Goal: Task Accomplishment & Management: Complete application form

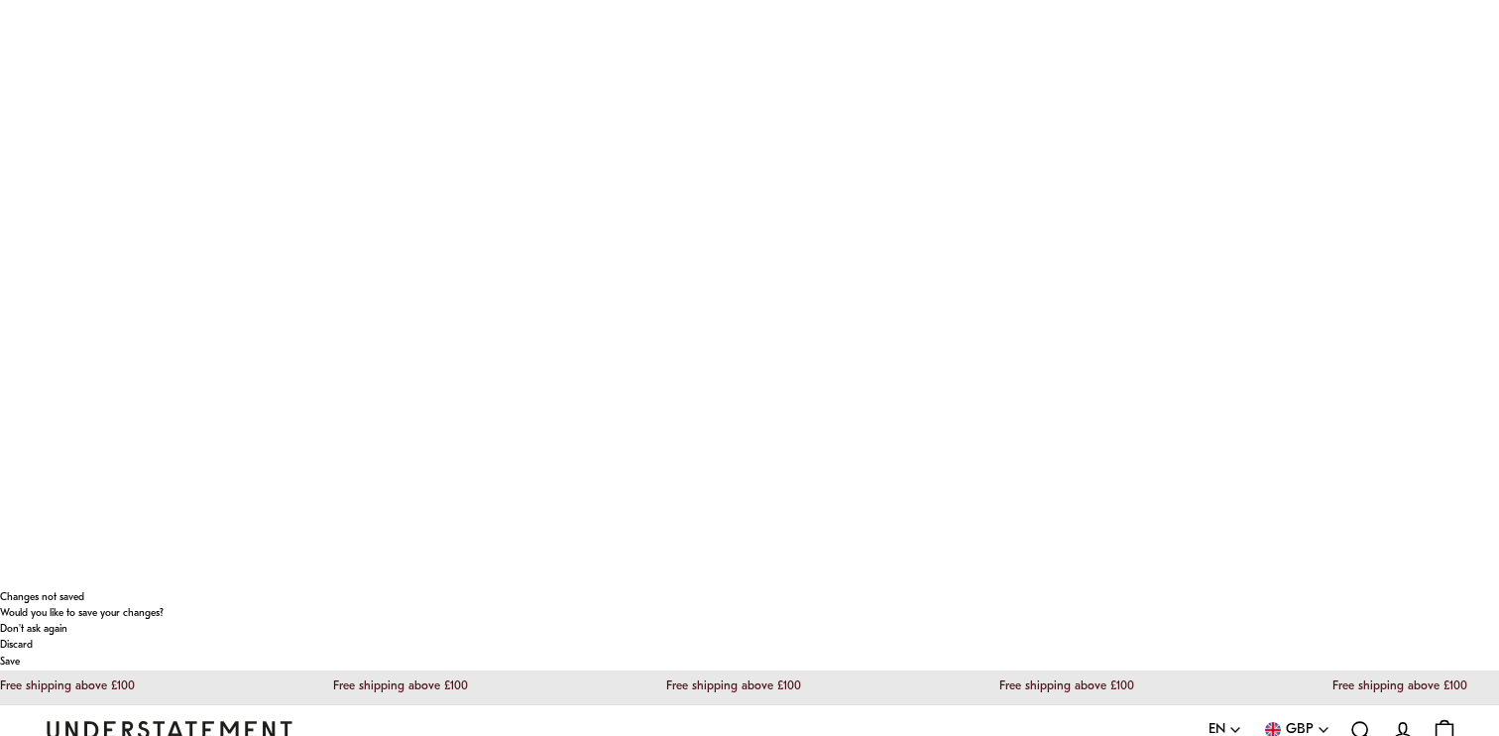
scroll to position [171, 0]
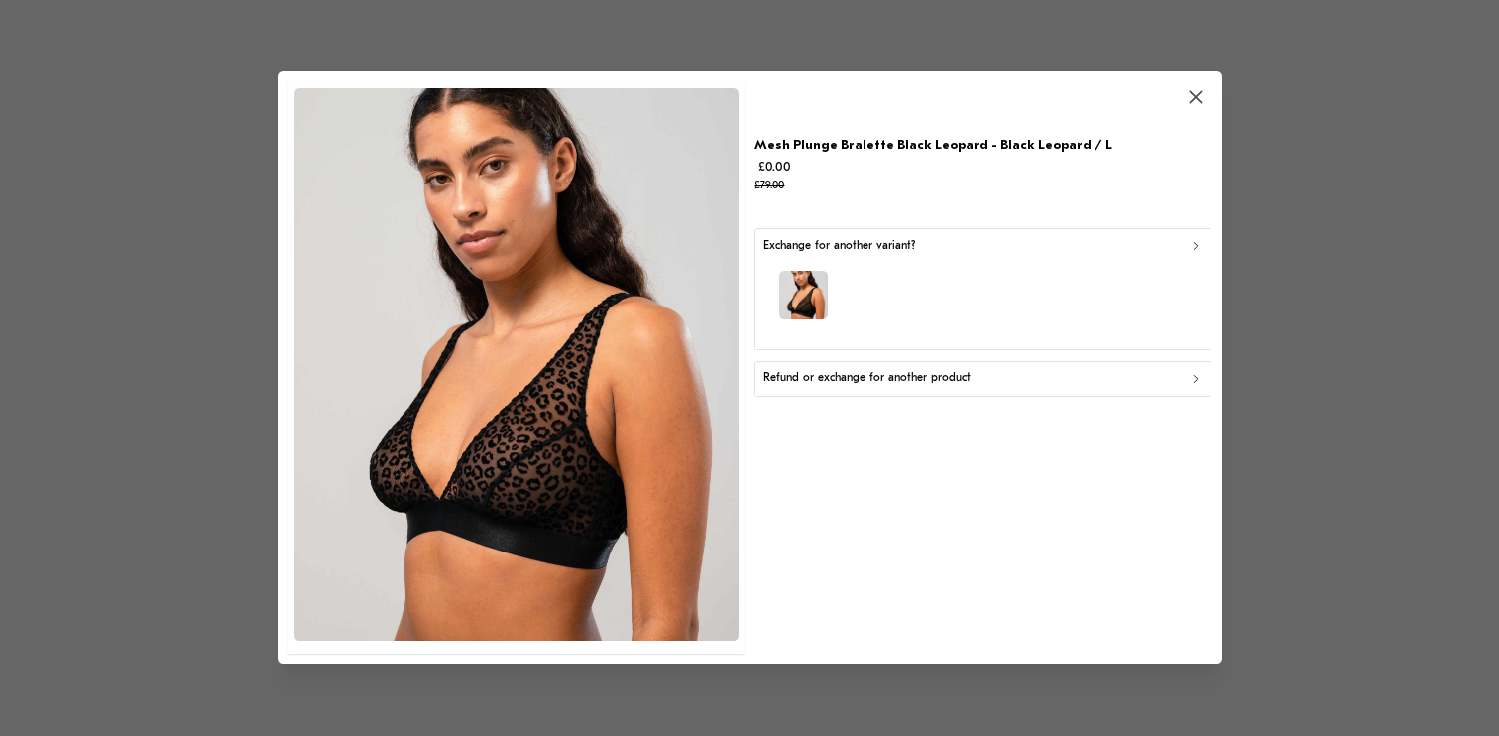
click at [957, 251] on div "Exchange for another variant?" at bounding box center [982, 246] width 439 height 19
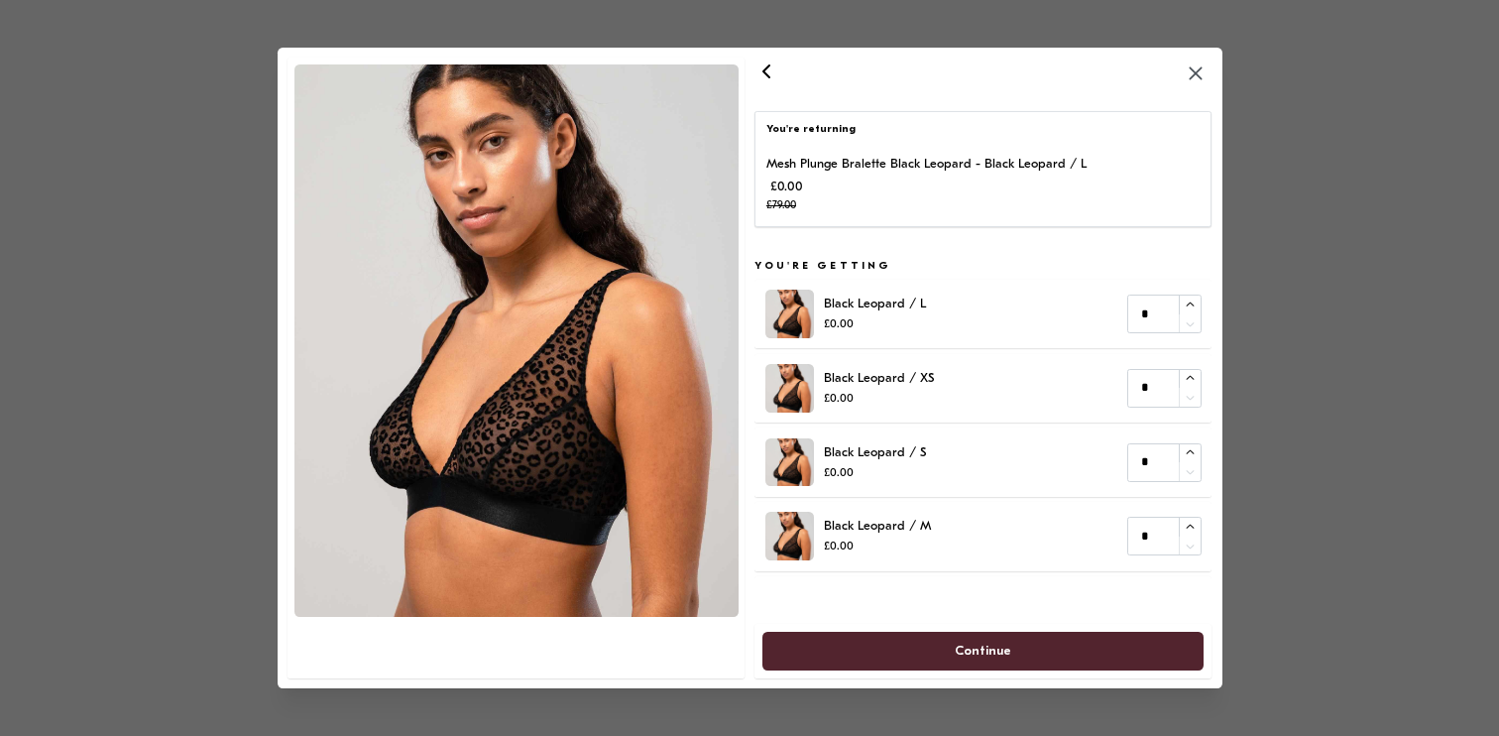
click at [957, 251] on div "You're returning Mesh Plunge Bralette Black Leopard - Black Leopard / L £0.00 £…" at bounding box center [982, 368] width 457 height 620
click at [909, 601] on div "You're returning Mesh Plunge Bralette Black Leopard - Black Leopard / L £0.00 £…" at bounding box center [982, 368] width 457 height 620
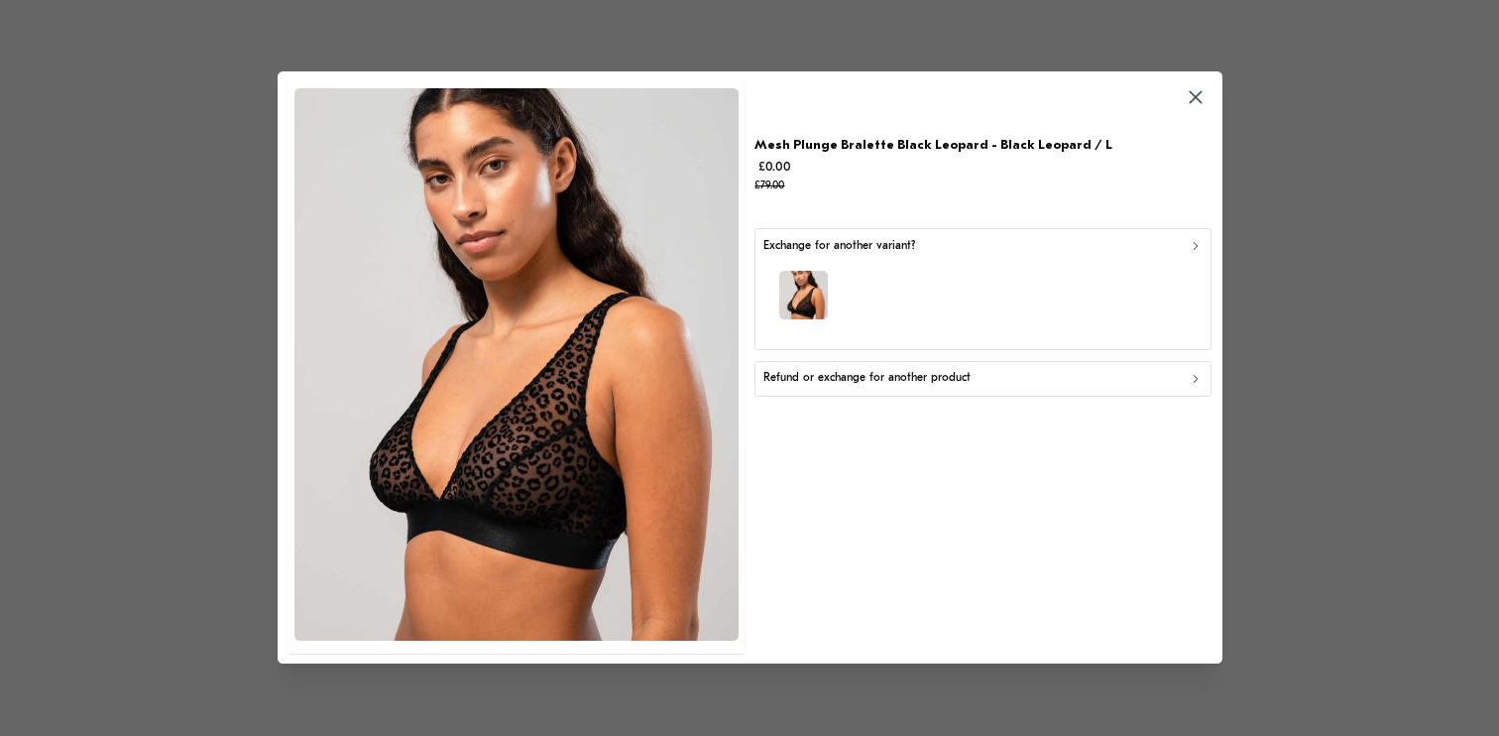
click at [1012, 381] on div "Refund or exchange for another product" at bounding box center [982, 379] width 439 height 19
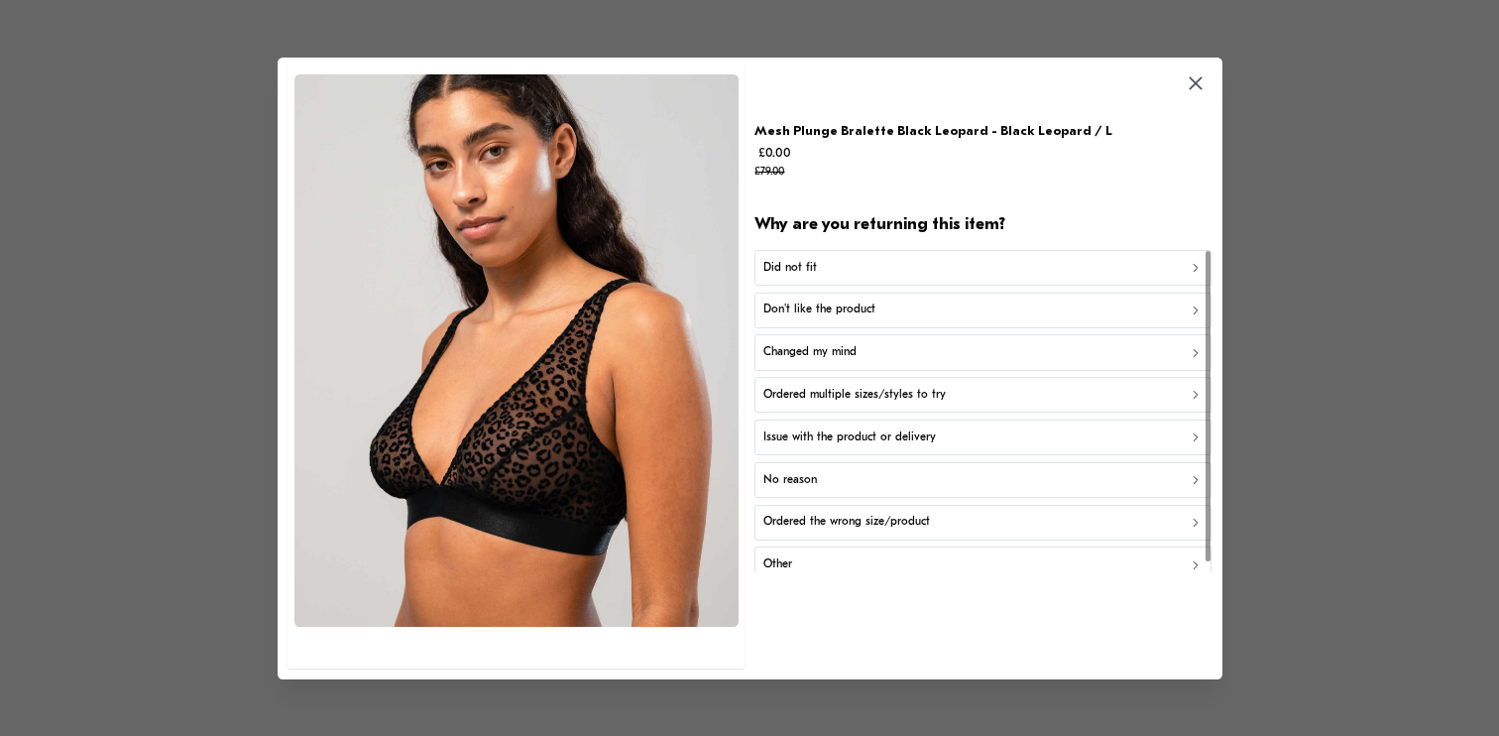
click at [860, 334] on button "Changed my mind" at bounding box center [982, 352] width 457 height 36
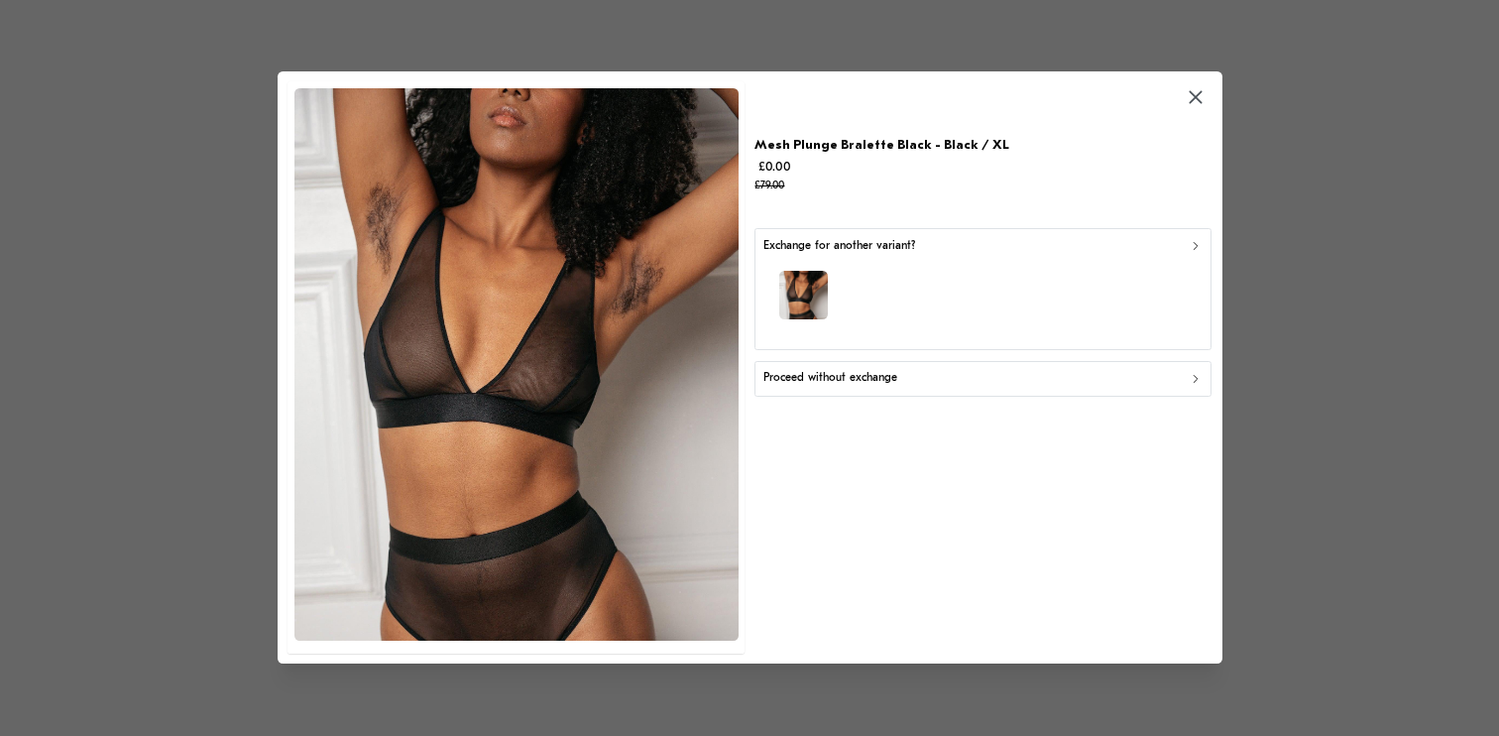
click at [891, 385] on p "Proceed without exchange" at bounding box center [830, 379] width 134 height 19
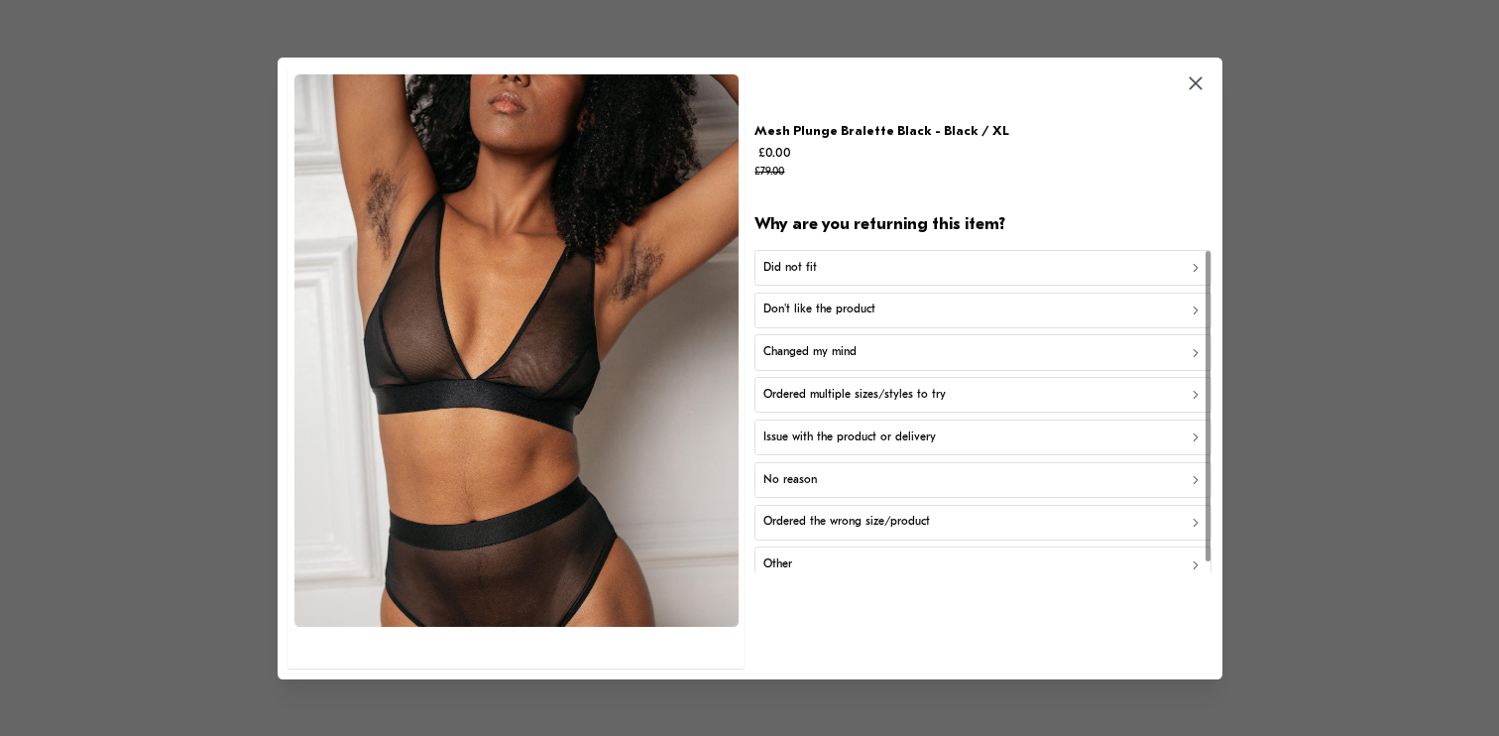
click at [876, 348] on div "Changed my mind" at bounding box center [982, 352] width 439 height 19
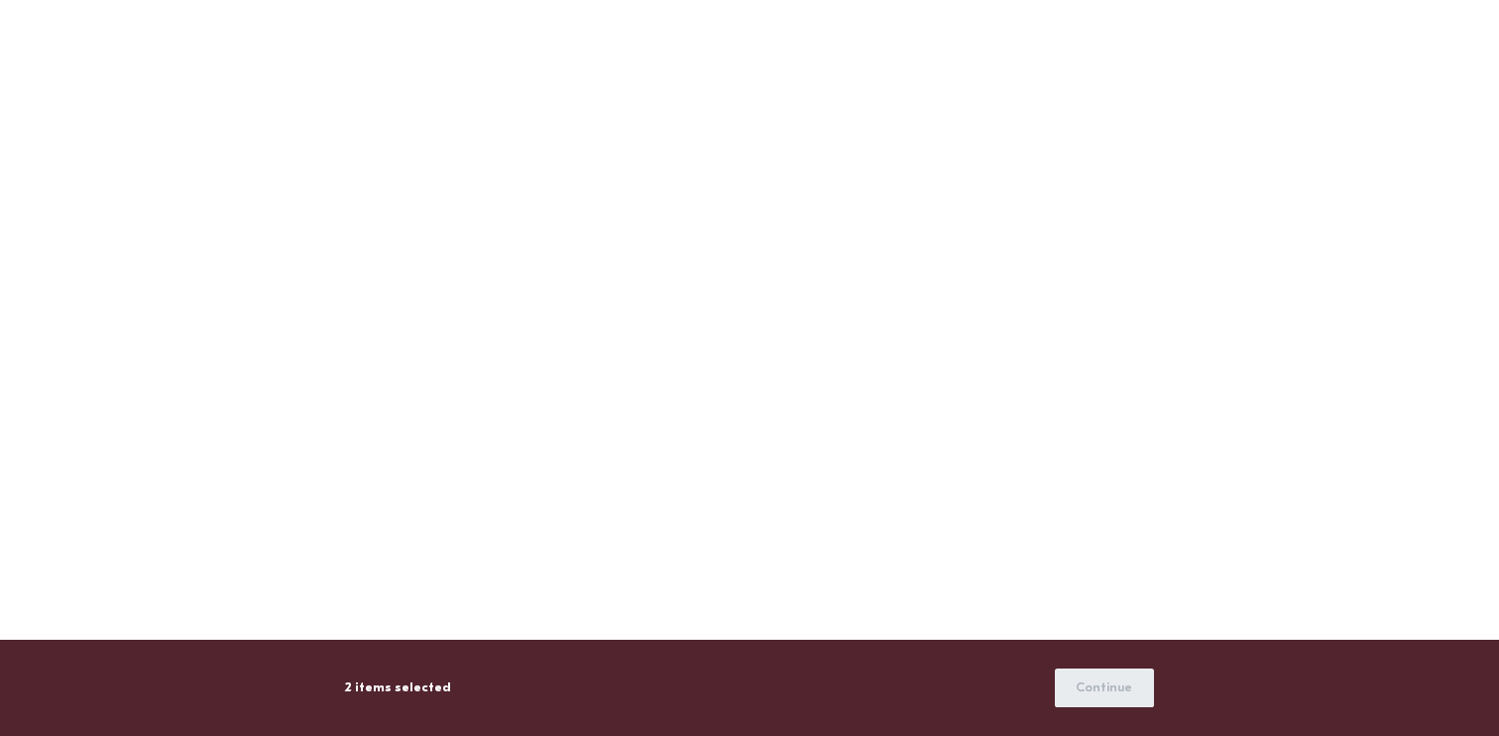
scroll to position [138, 0]
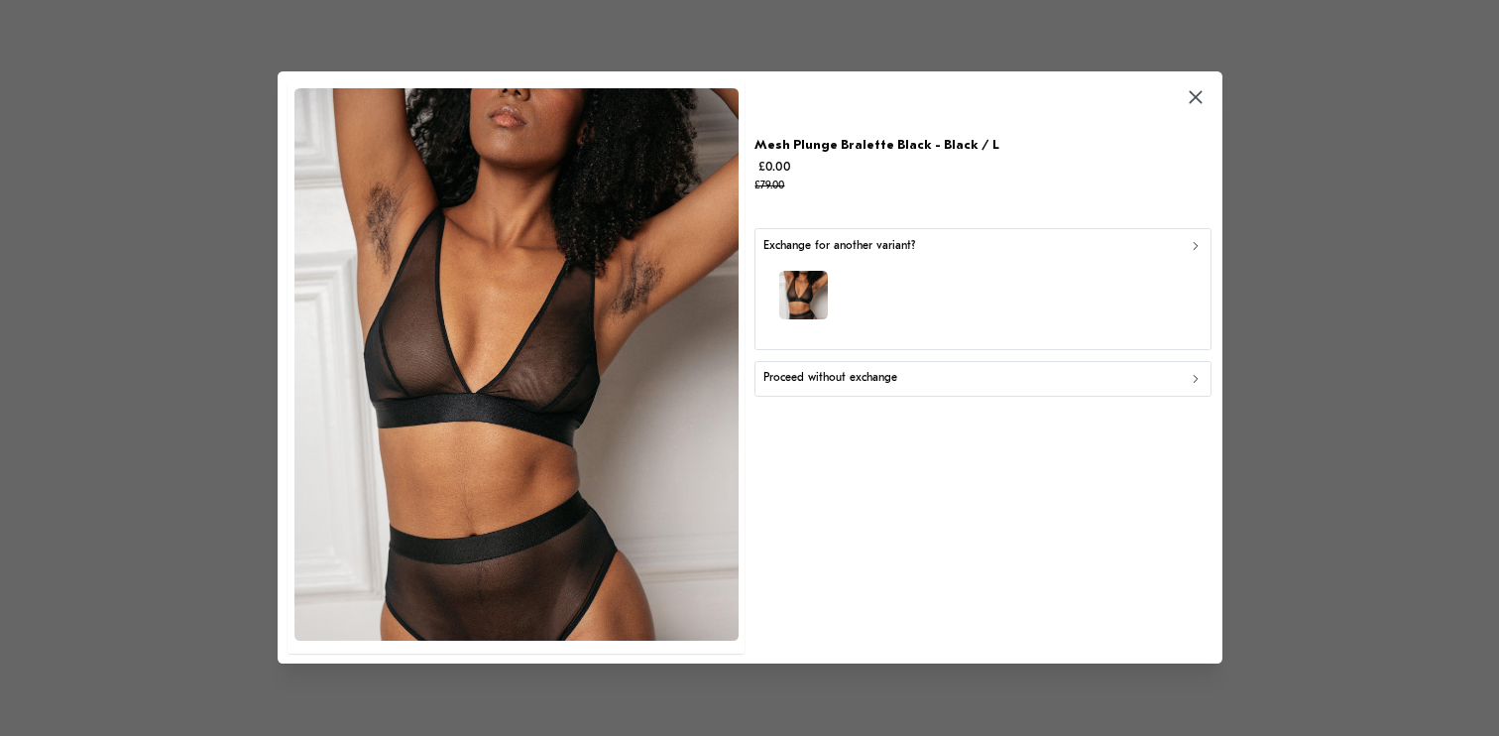
click at [898, 392] on button "Proceed without exchange" at bounding box center [982, 379] width 457 height 36
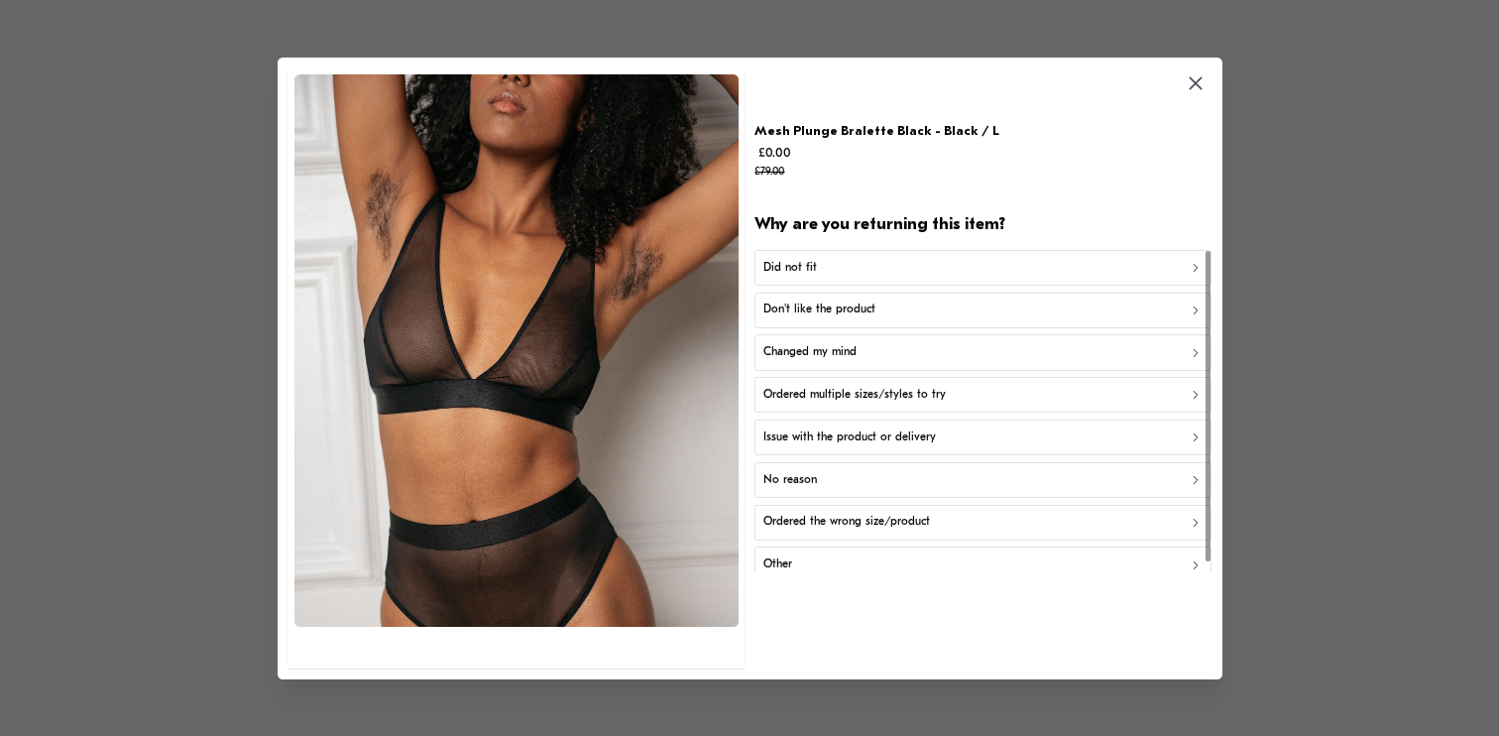
click at [860, 359] on div "Changed my mind" at bounding box center [982, 352] width 439 height 19
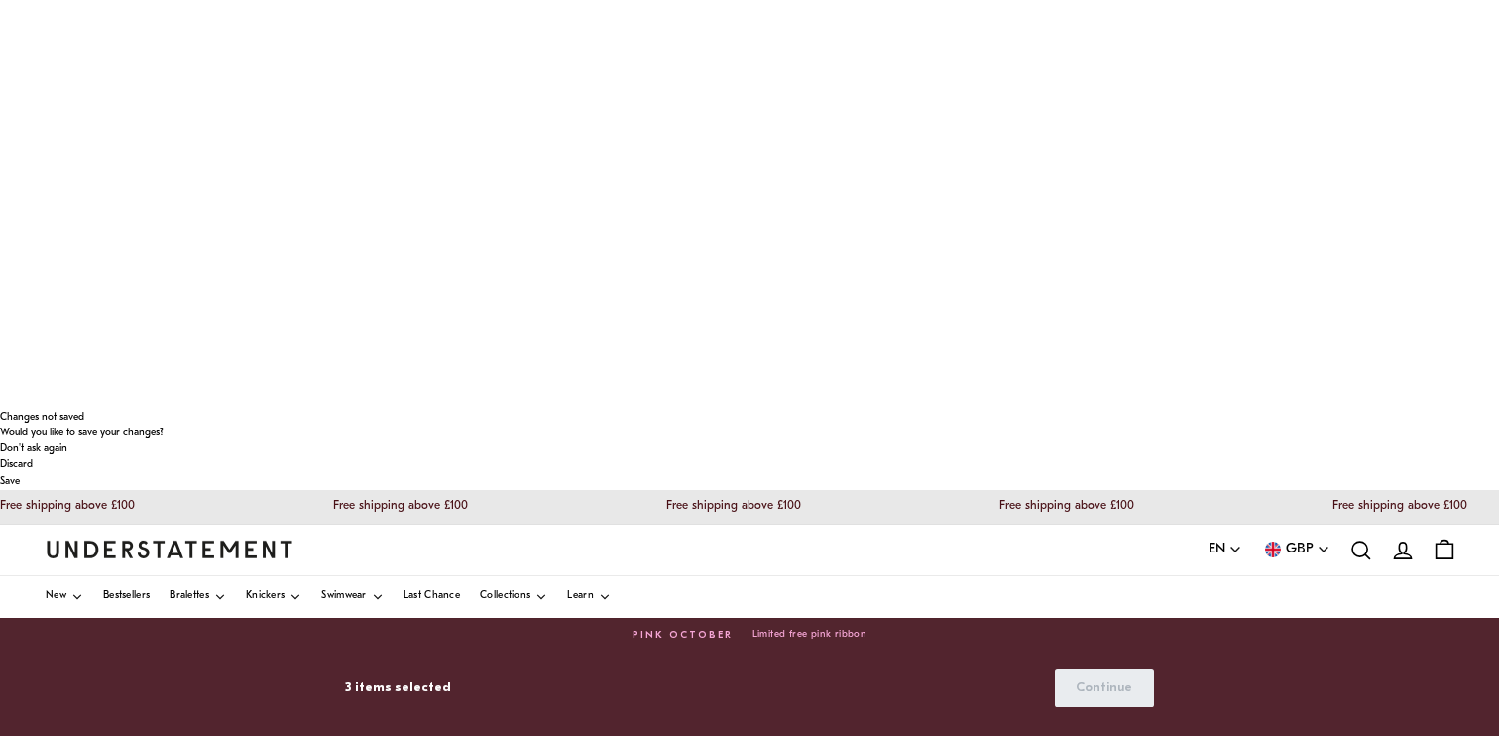
scroll to position [329, 0]
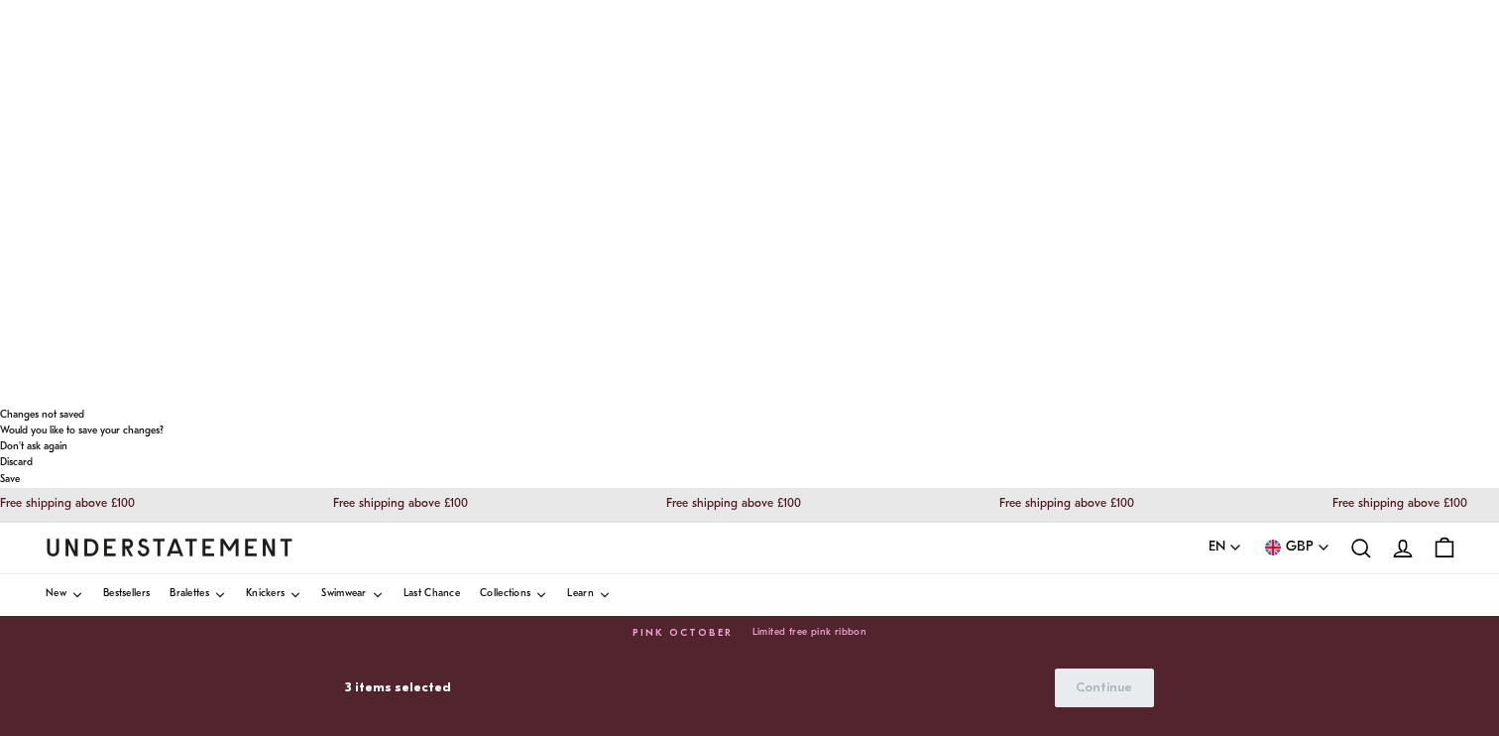
click at [1086, 691] on span "Continue" at bounding box center [1104, 687] width 57 height 37
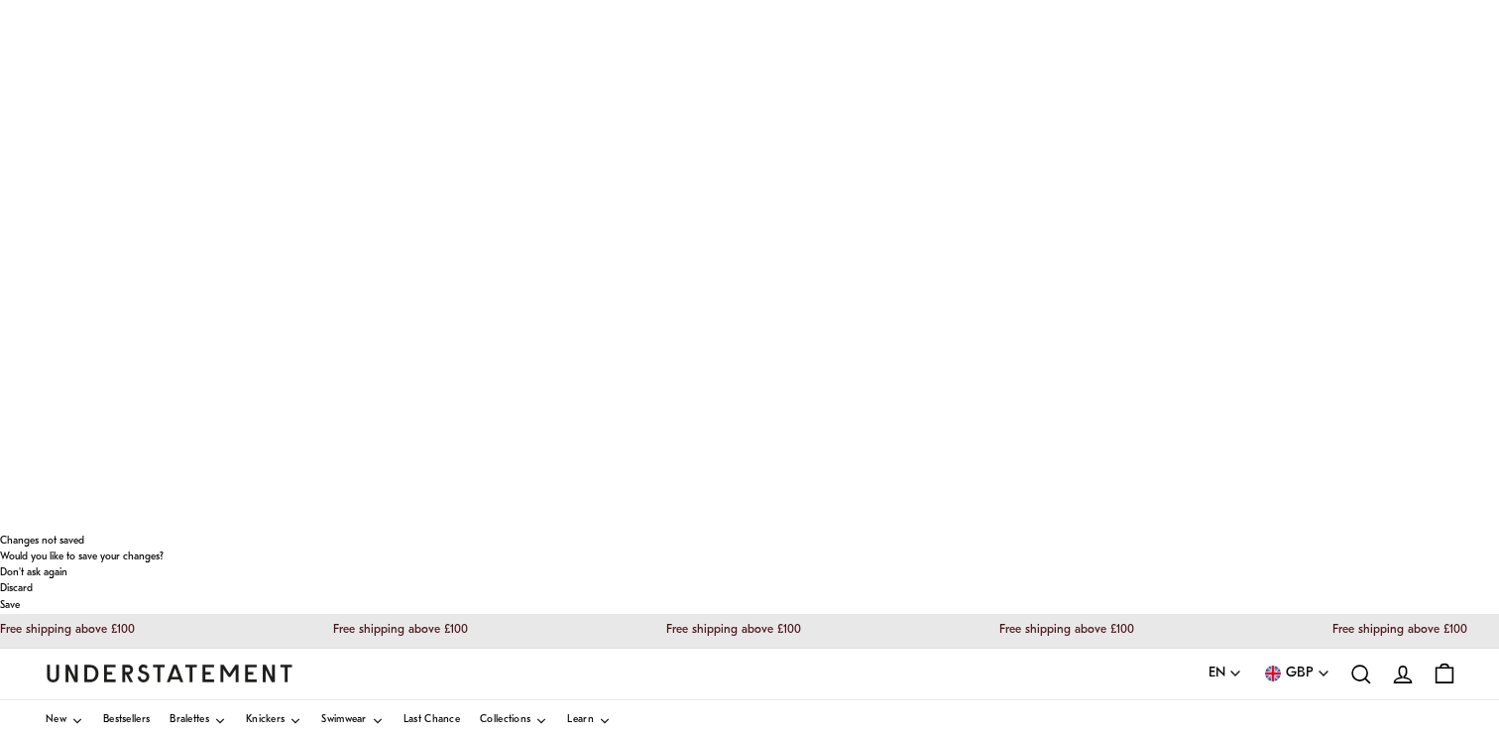
scroll to position [204, 0]
drag, startPoint x: 696, startPoint y: 455, endPoint x: 727, endPoint y: 260, distance: 197.7
select select "**"
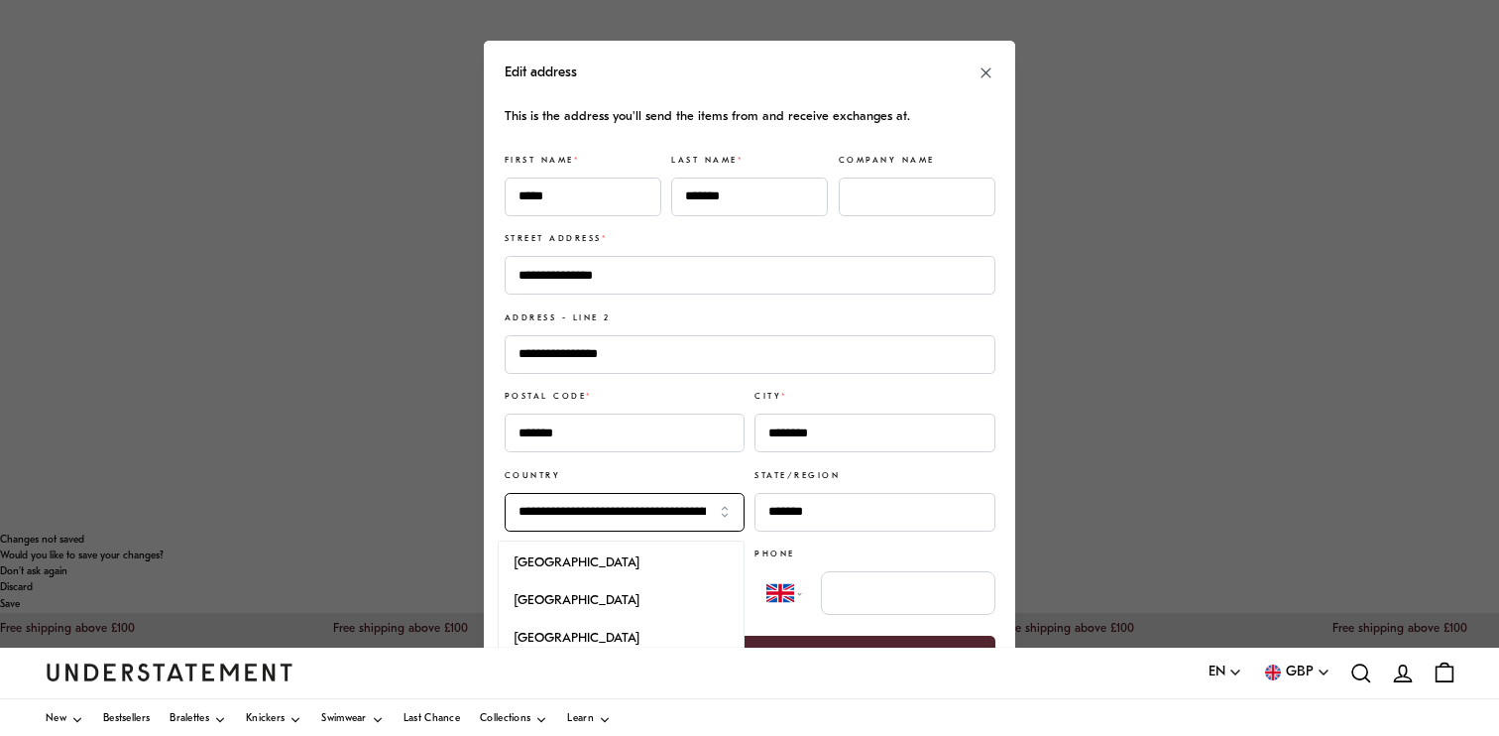
click at [663, 519] on input "**********" at bounding box center [625, 512] width 240 height 39
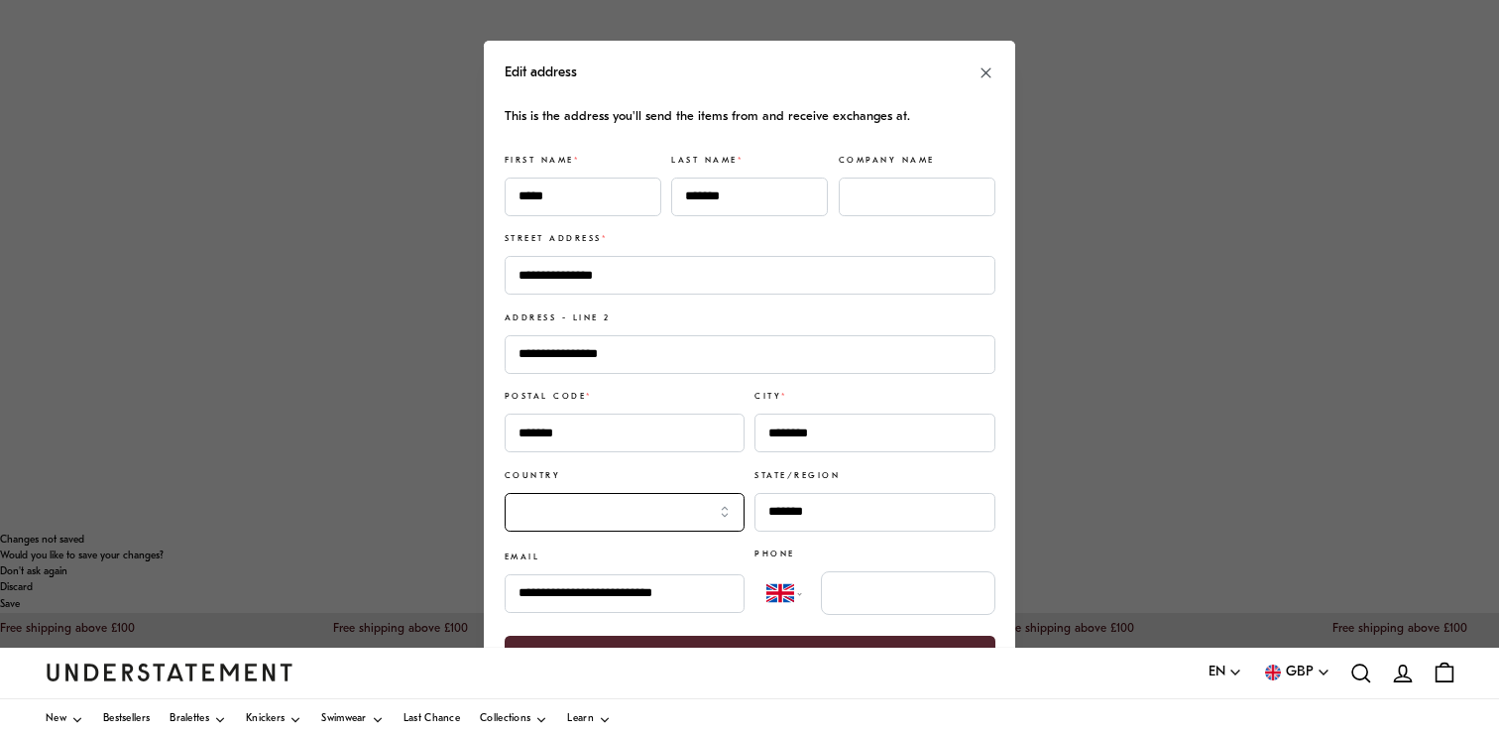
click at [720, 519] on input "Country" at bounding box center [625, 512] width 240 height 39
type input "**********"
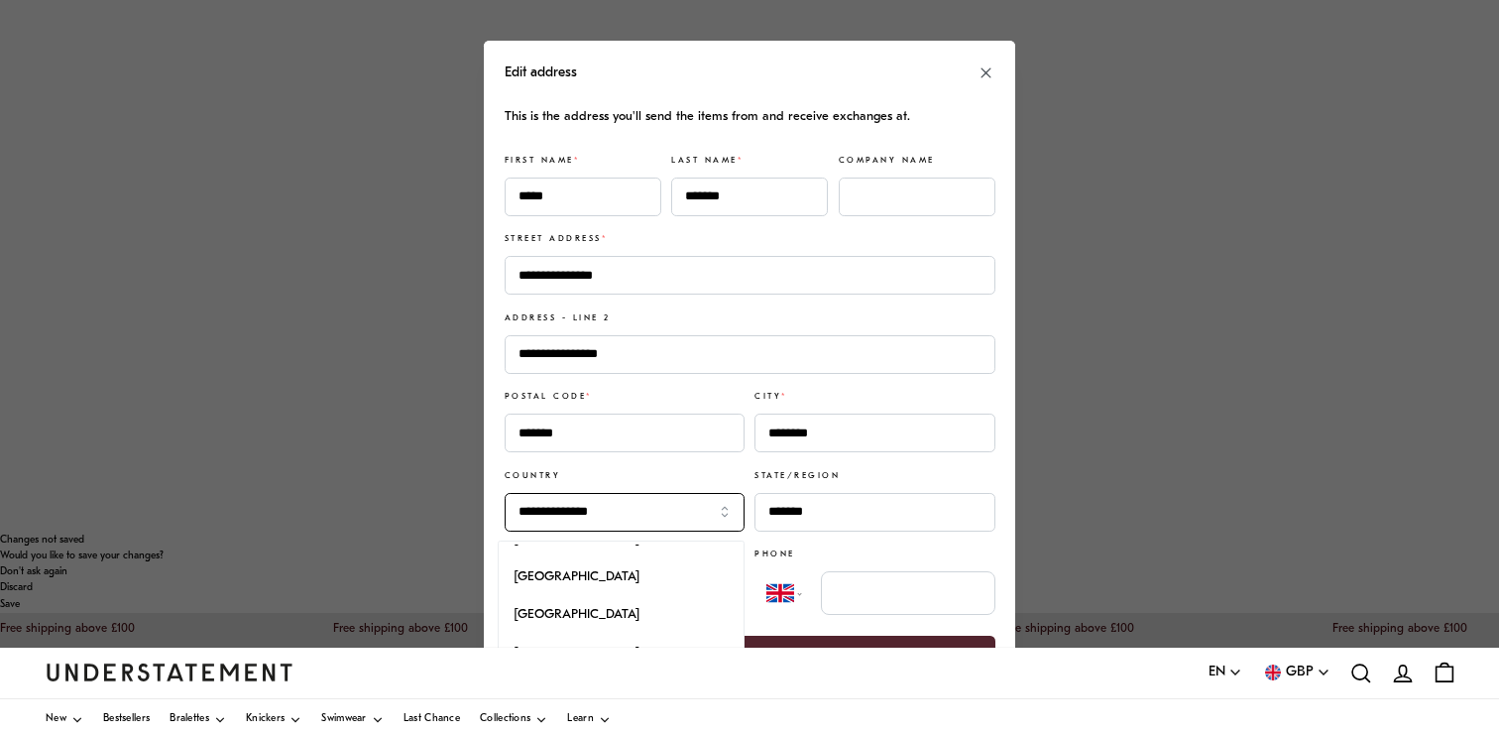
scroll to position [0, 0]
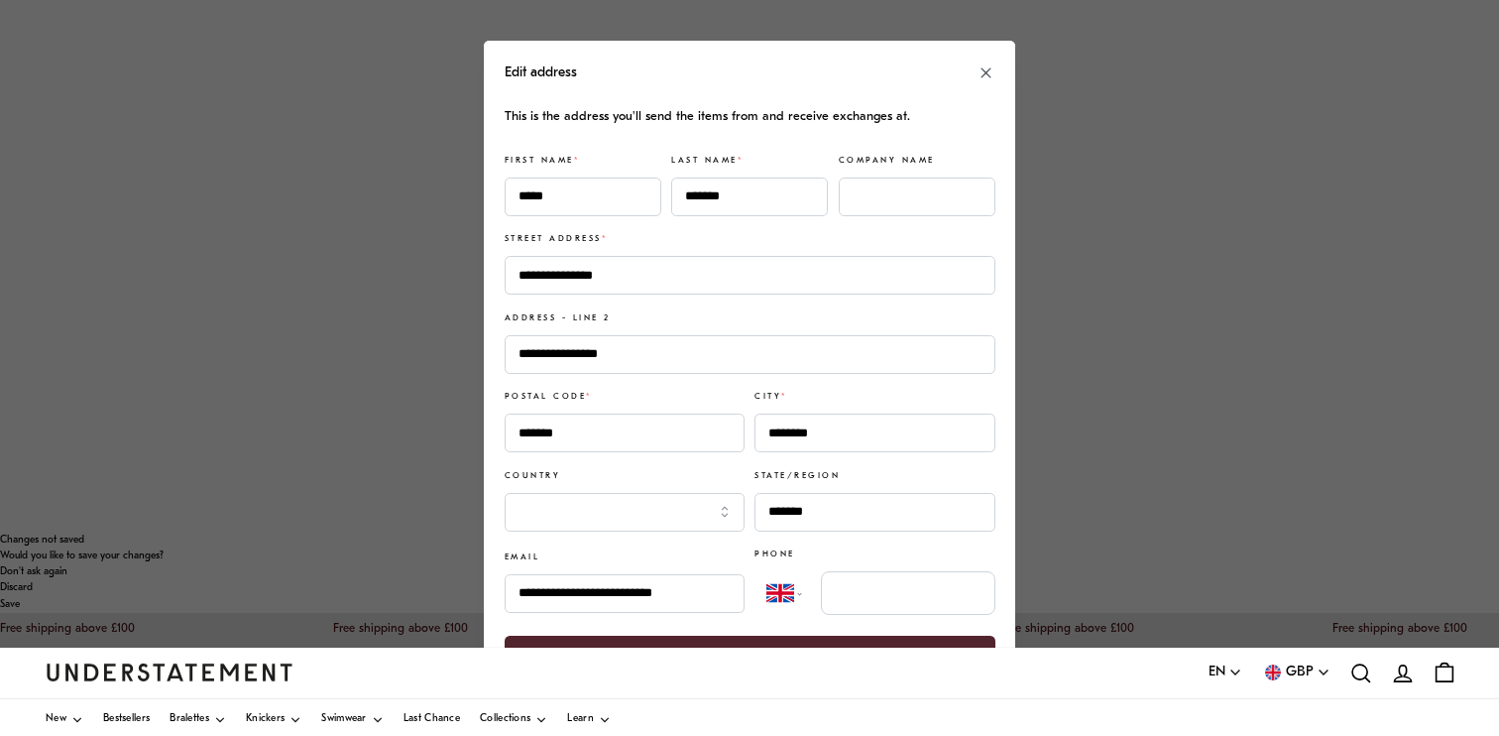
click at [779, 655] on span "Update address" at bounding box center [750, 654] width 98 height 37
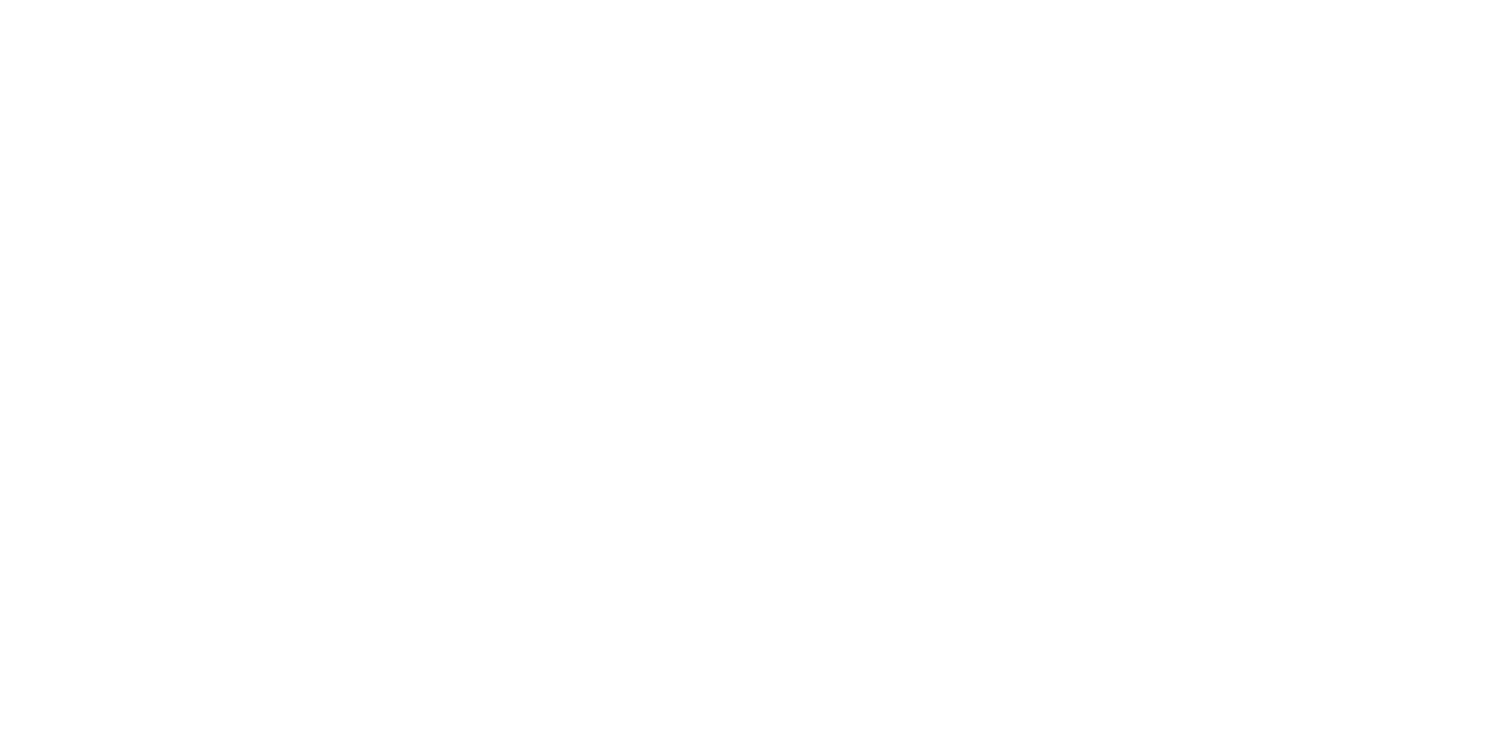
scroll to position [204, 0]
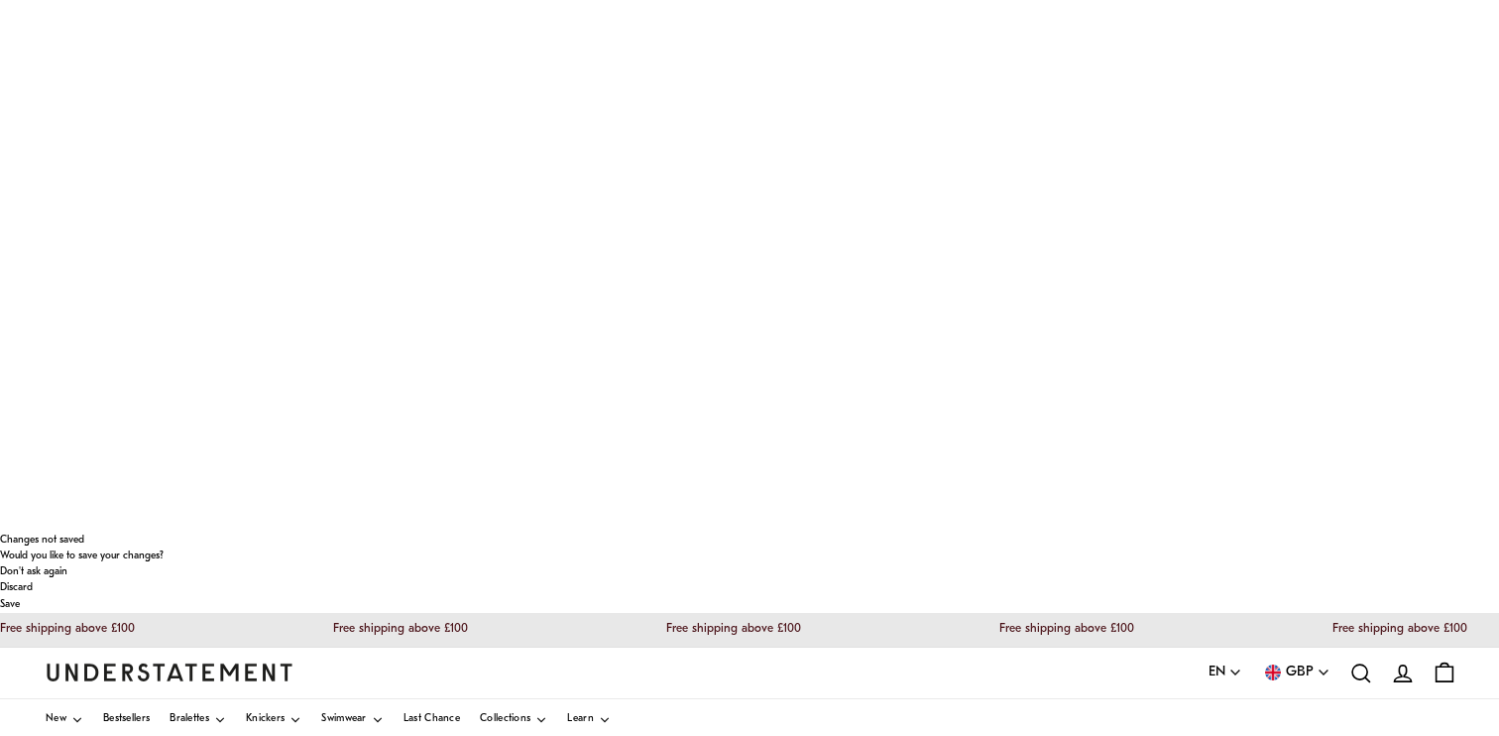
select select "**"
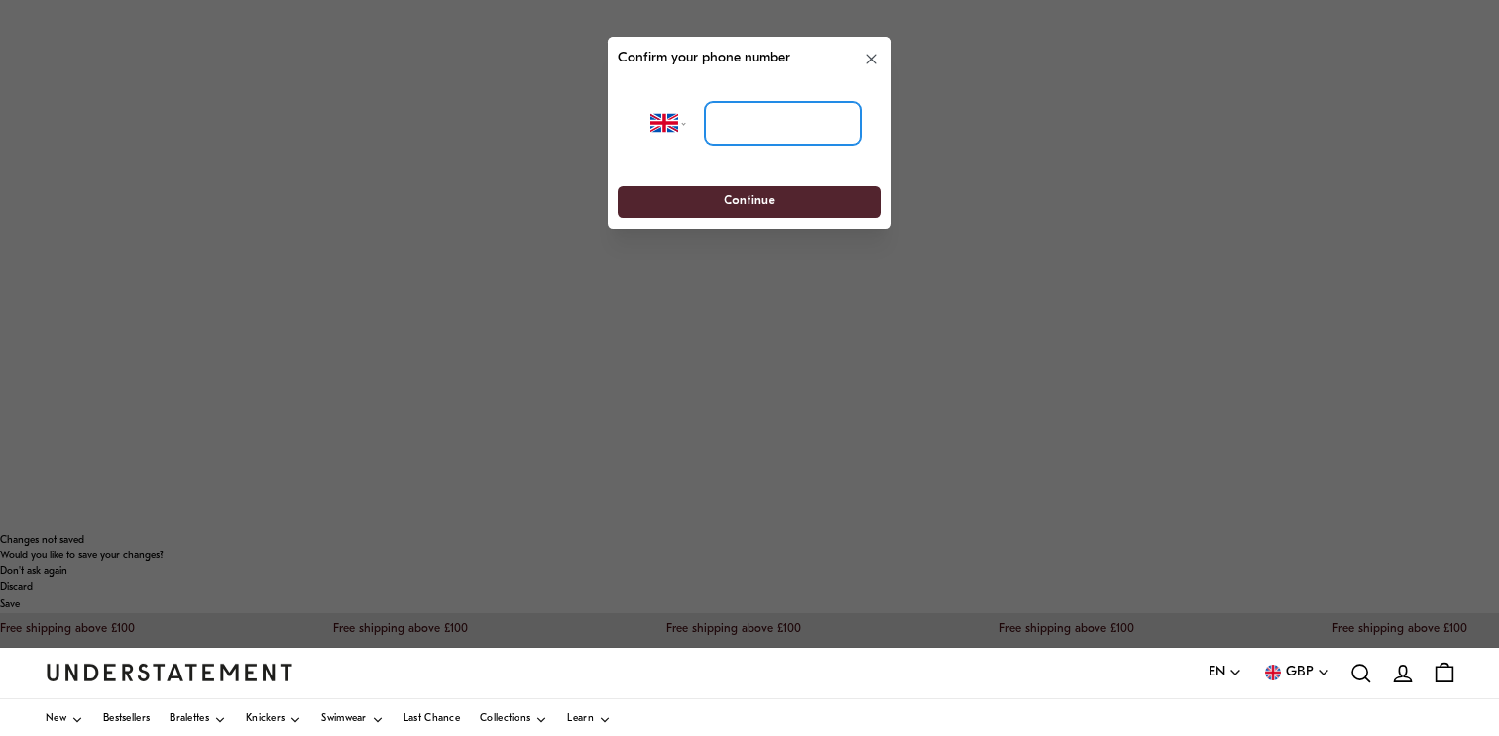
click at [760, 127] on input "tel" at bounding box center [783, 124] width 156 height 44
type input "**********"
click at [791, 207] on span "Continue" at bounding box center [748, 202] width 227 height 31
click at [735, 204] on span "Continue" at bounding box center [750, 202] width 52 height 31
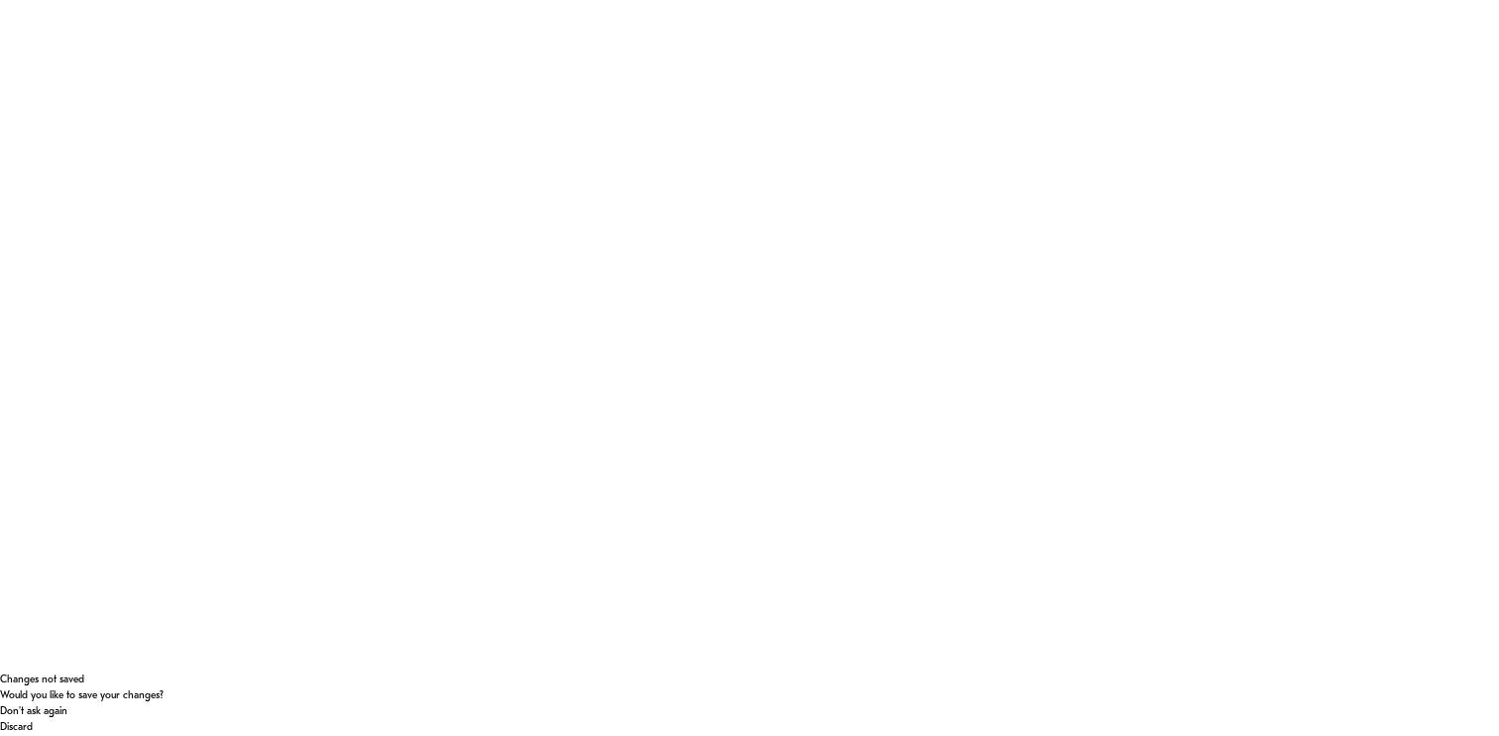
scroll to position [83, 0]
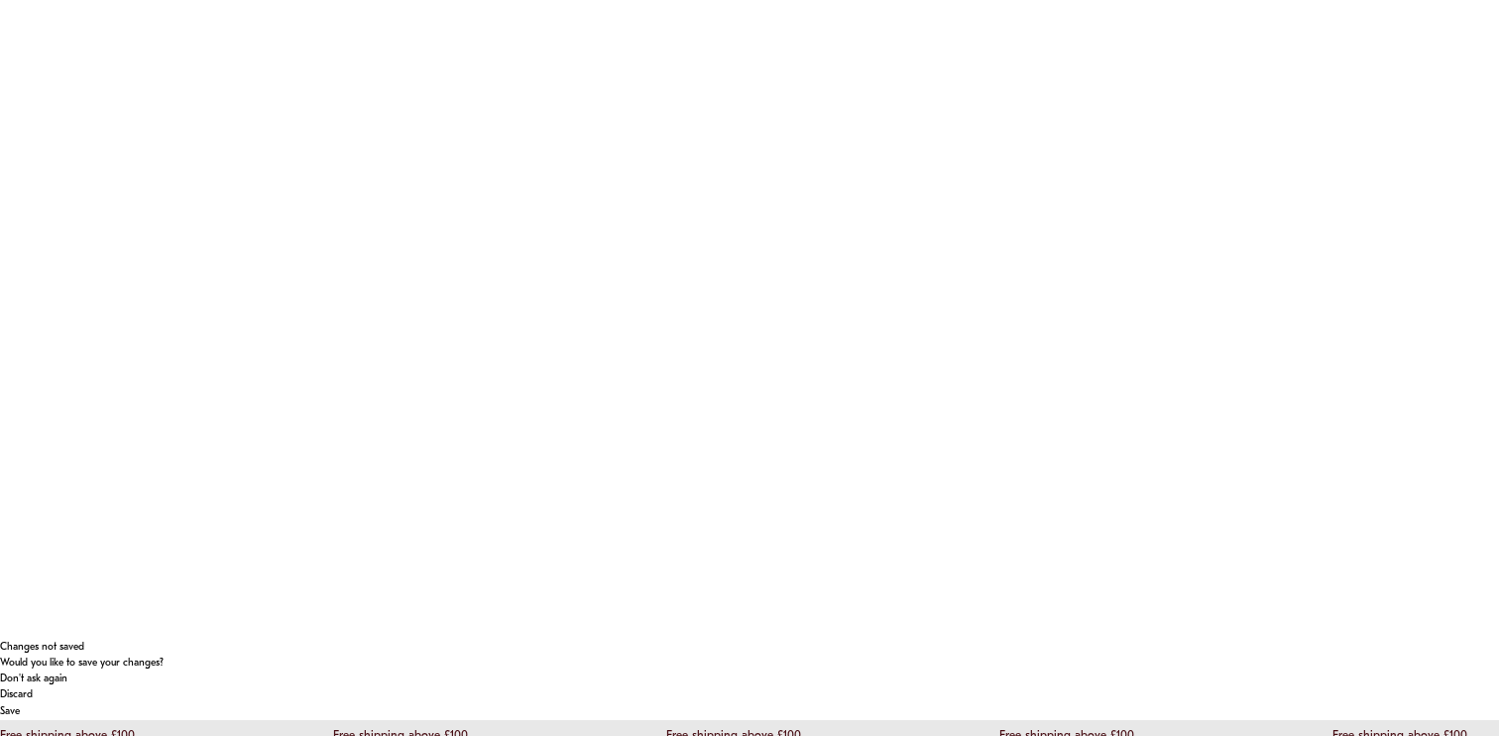
scroll to position [136, 0]
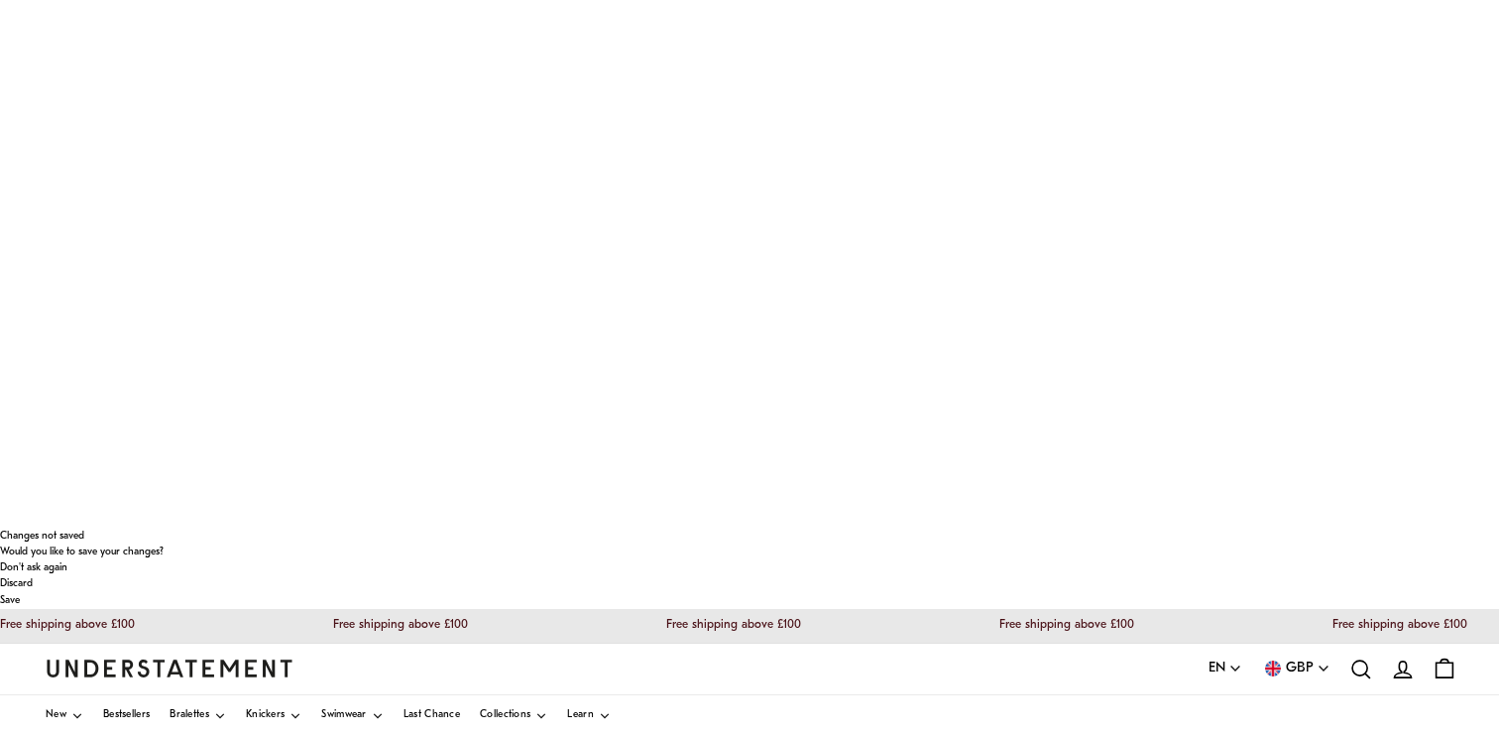
scroll to position [209, 0]
